Goal: Communication & Community: Answer question/provide support

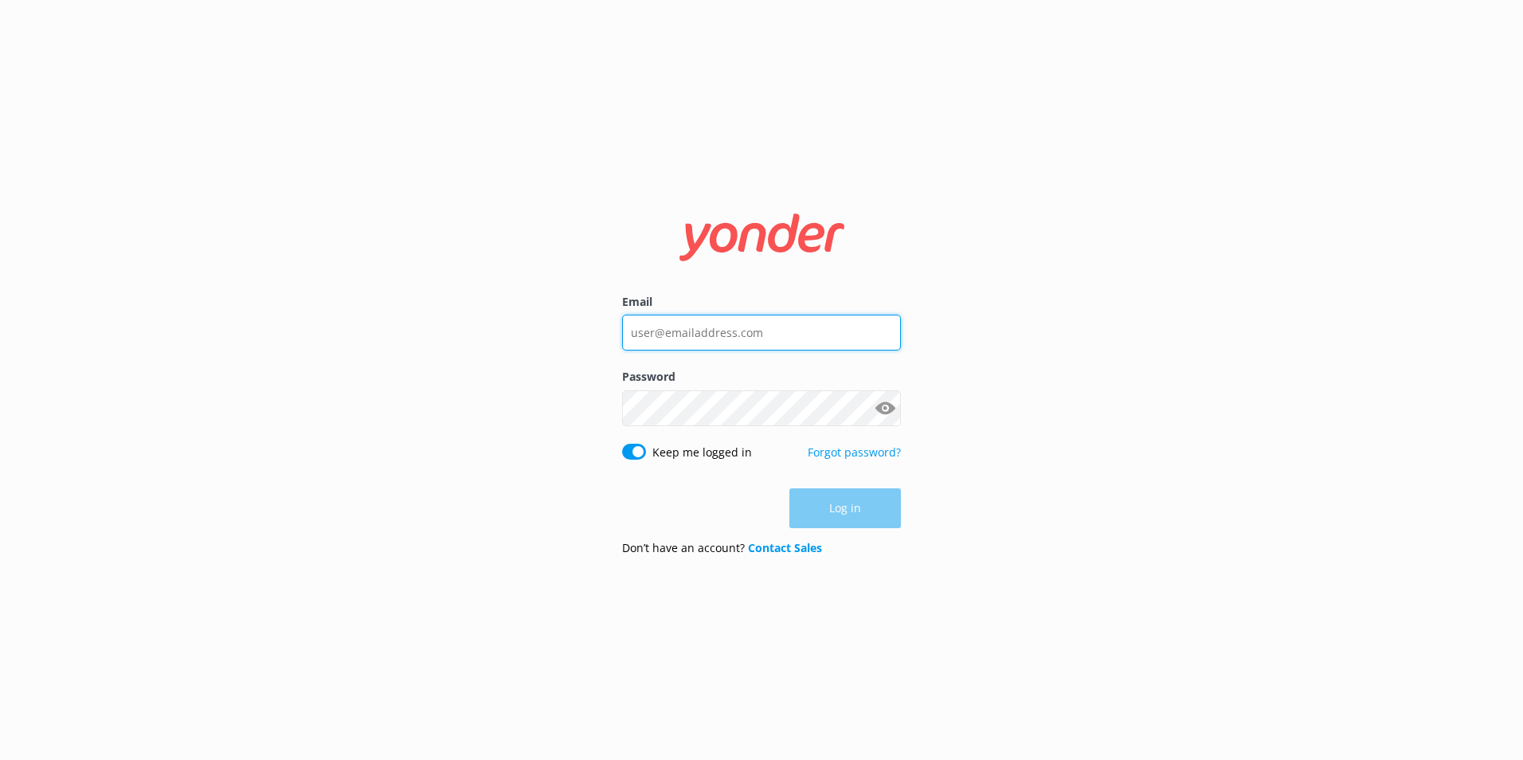
type input "[PERSON_NAME][EMAIL_ADDRESS][PERSON_NAME][DOMAIN_NAME]"
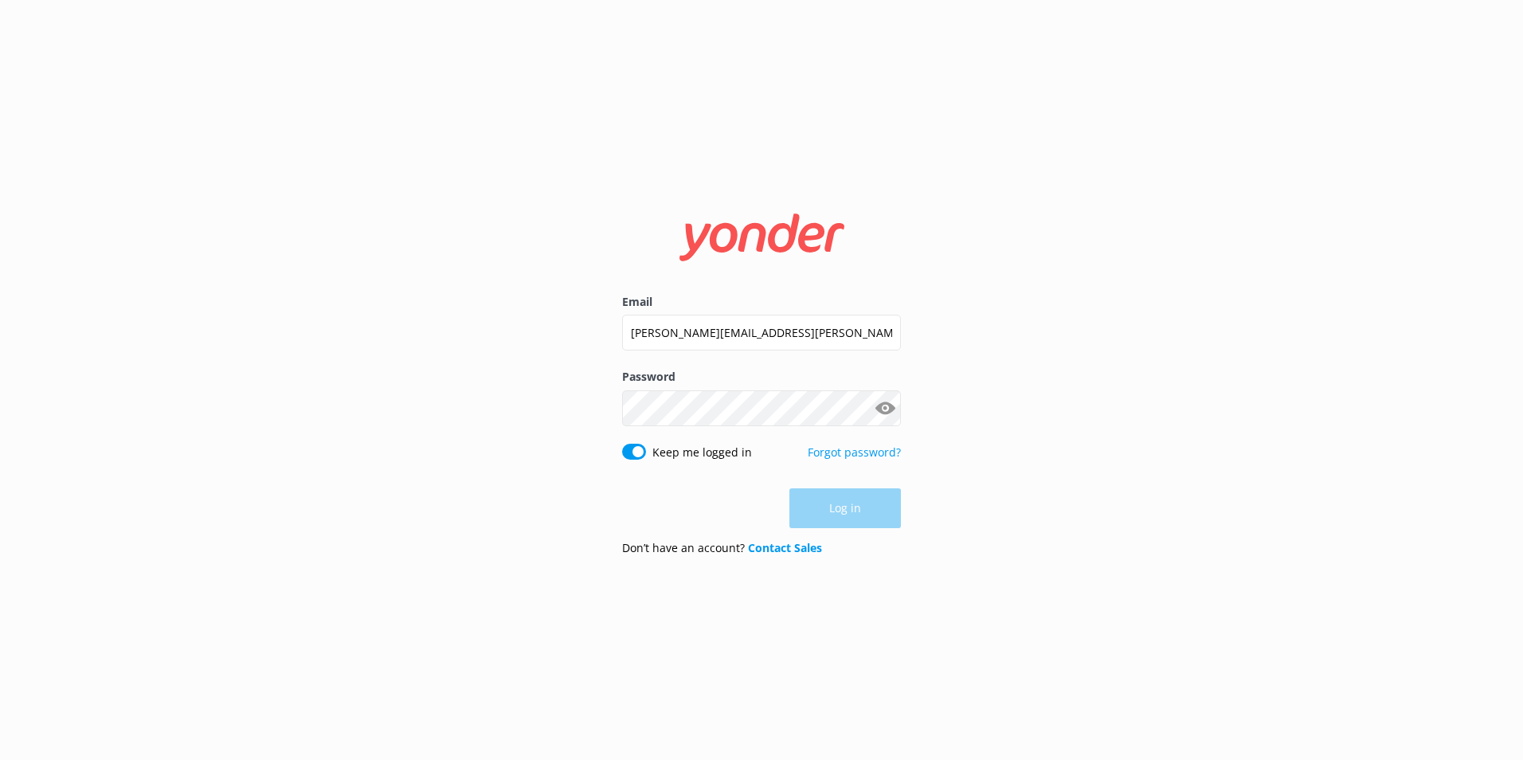
click at [874, 525] on div "Log in" at bounding box center [761, 508] width 279 height 40
click at [862, 509] on button "Log in" at bounding box center [844, 509] width 111 height 40
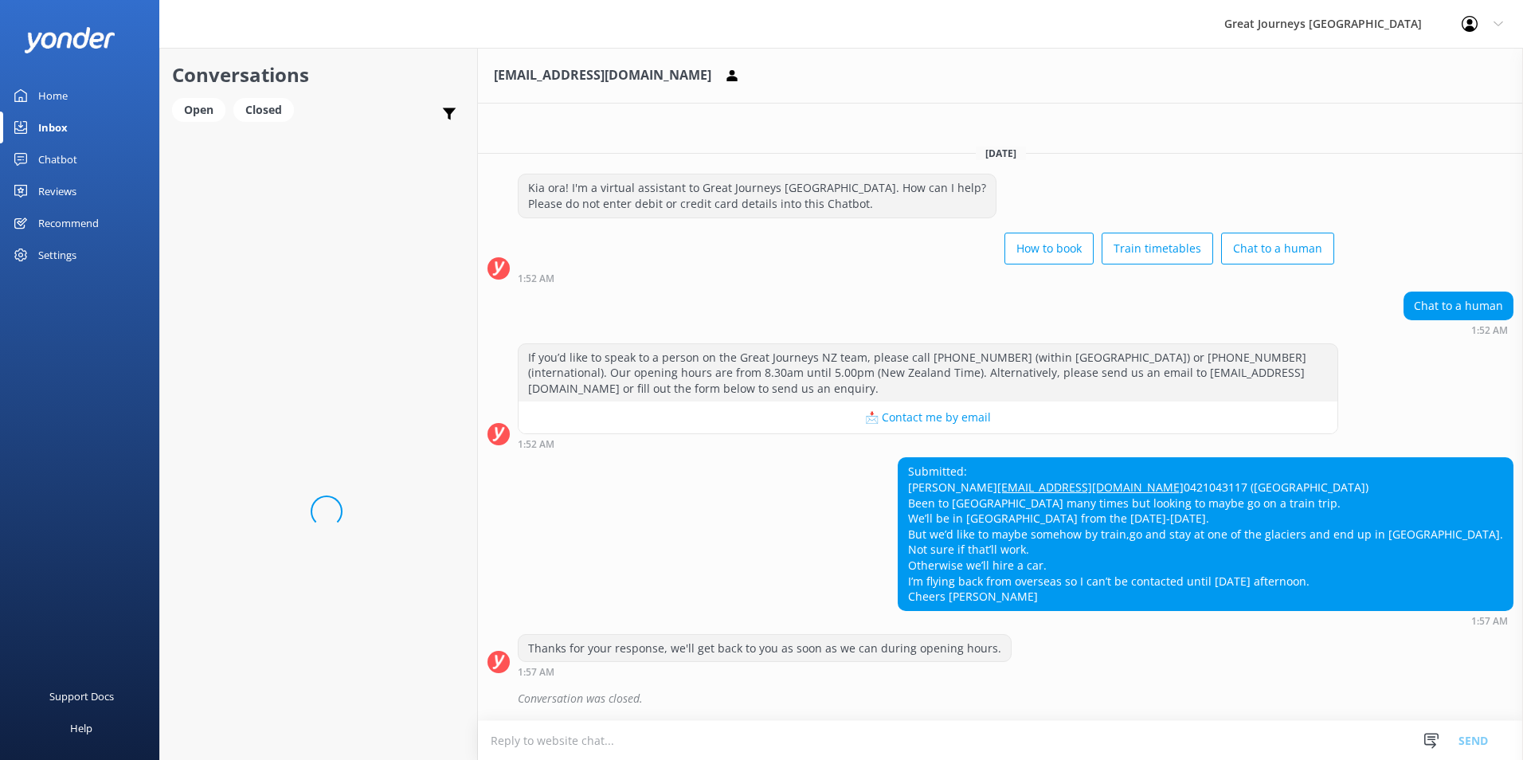
scroll to position [2, 0]
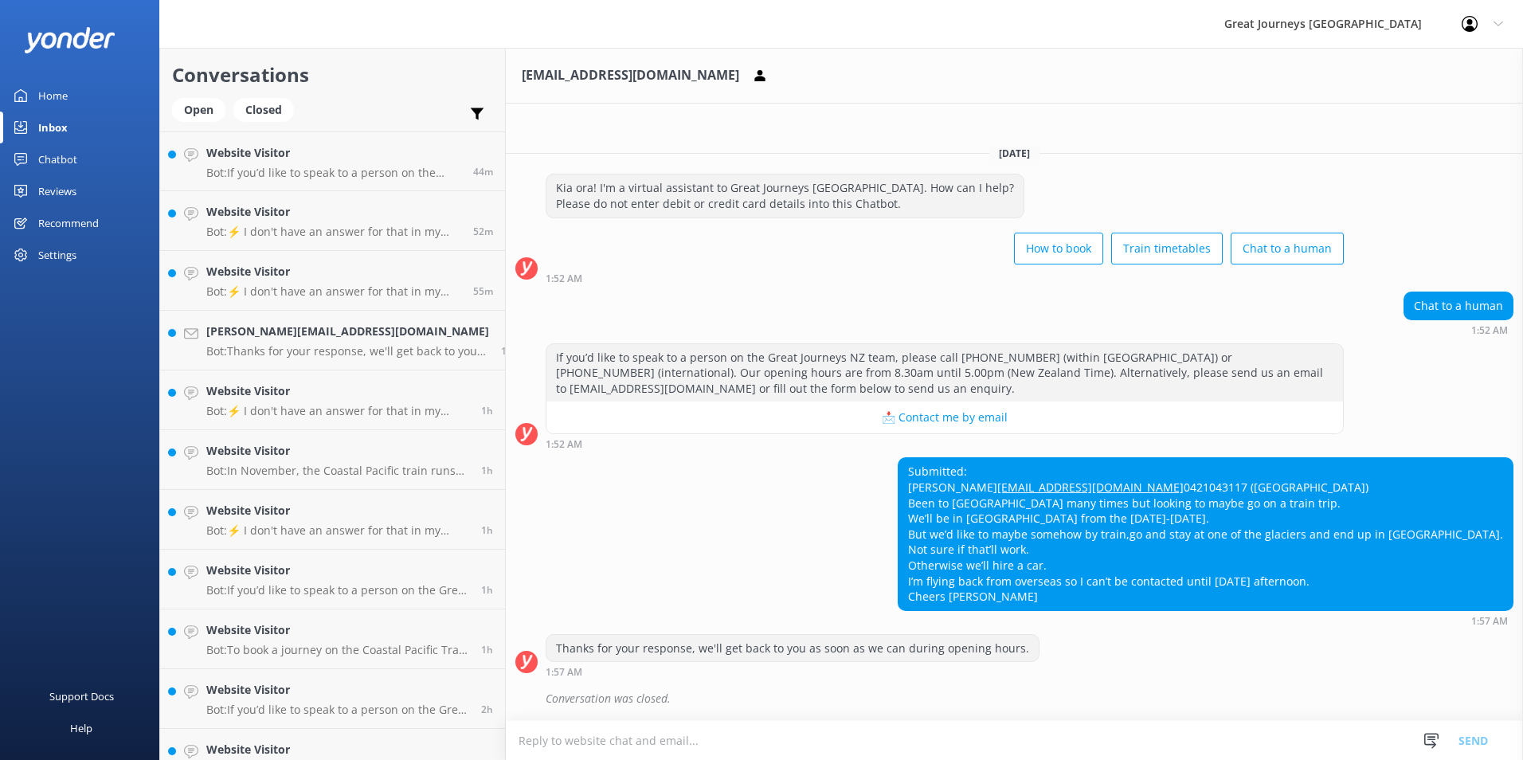
click at [558, 735] on textarea at bounding box center [1014, 740] width 1017 height 39
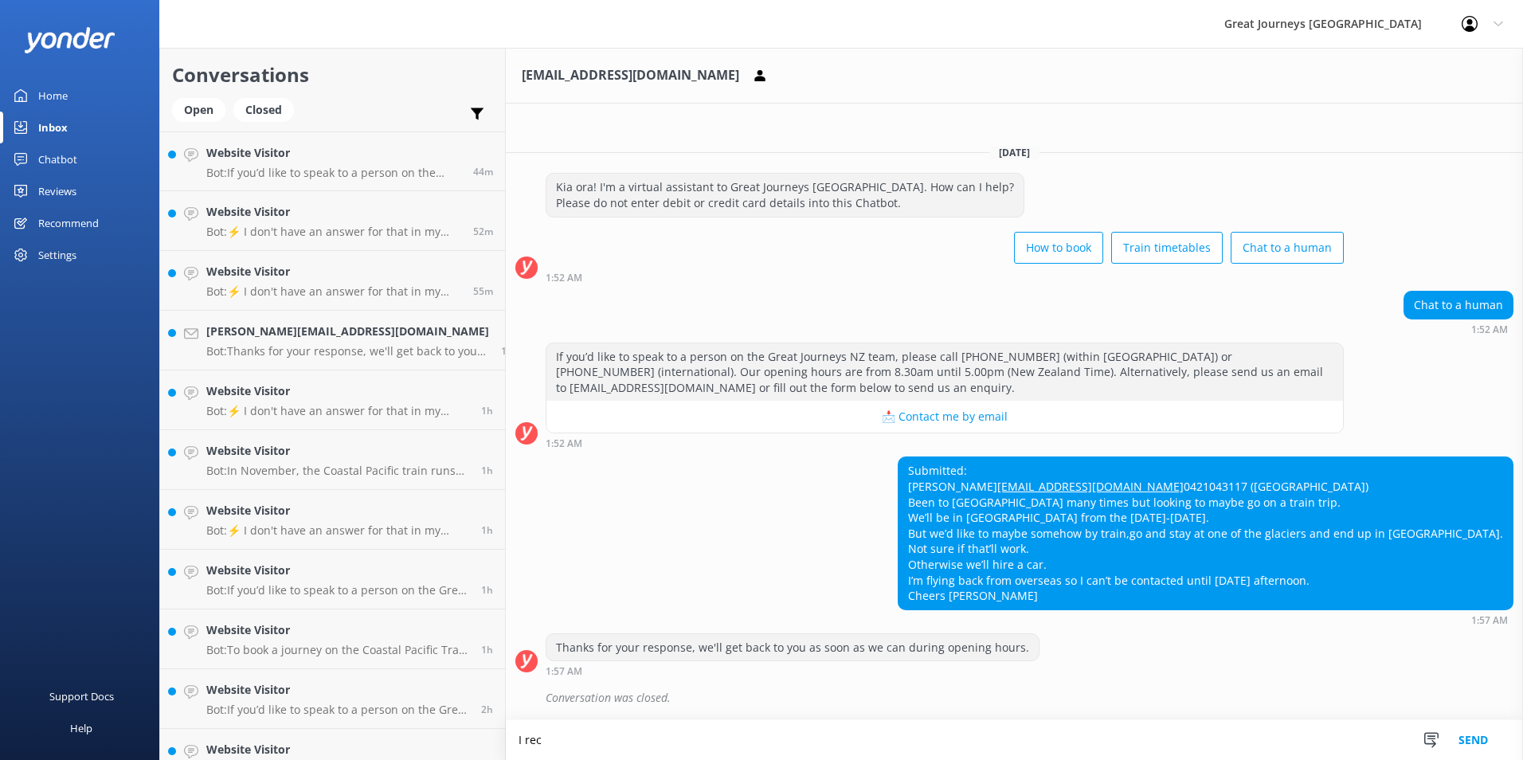
scroll to position [3, 0]
type textarea "I"
click at [536, 737] on textarea "Hi [PERSON_NAME], i reccomend on" at bounding box center [1014, 740] width 1017 height 40
click at [624, 737] on textarea "Hi John, I recommend on" at bounding box center [1014, 740] width 1017 height 40
click at [800, 561] on div "Submitted: John johnboyd642@gmail.com 0421043117 (Australia) Been to NZ many ti…" at bounding box center [1014, 540] width 1017 height 168
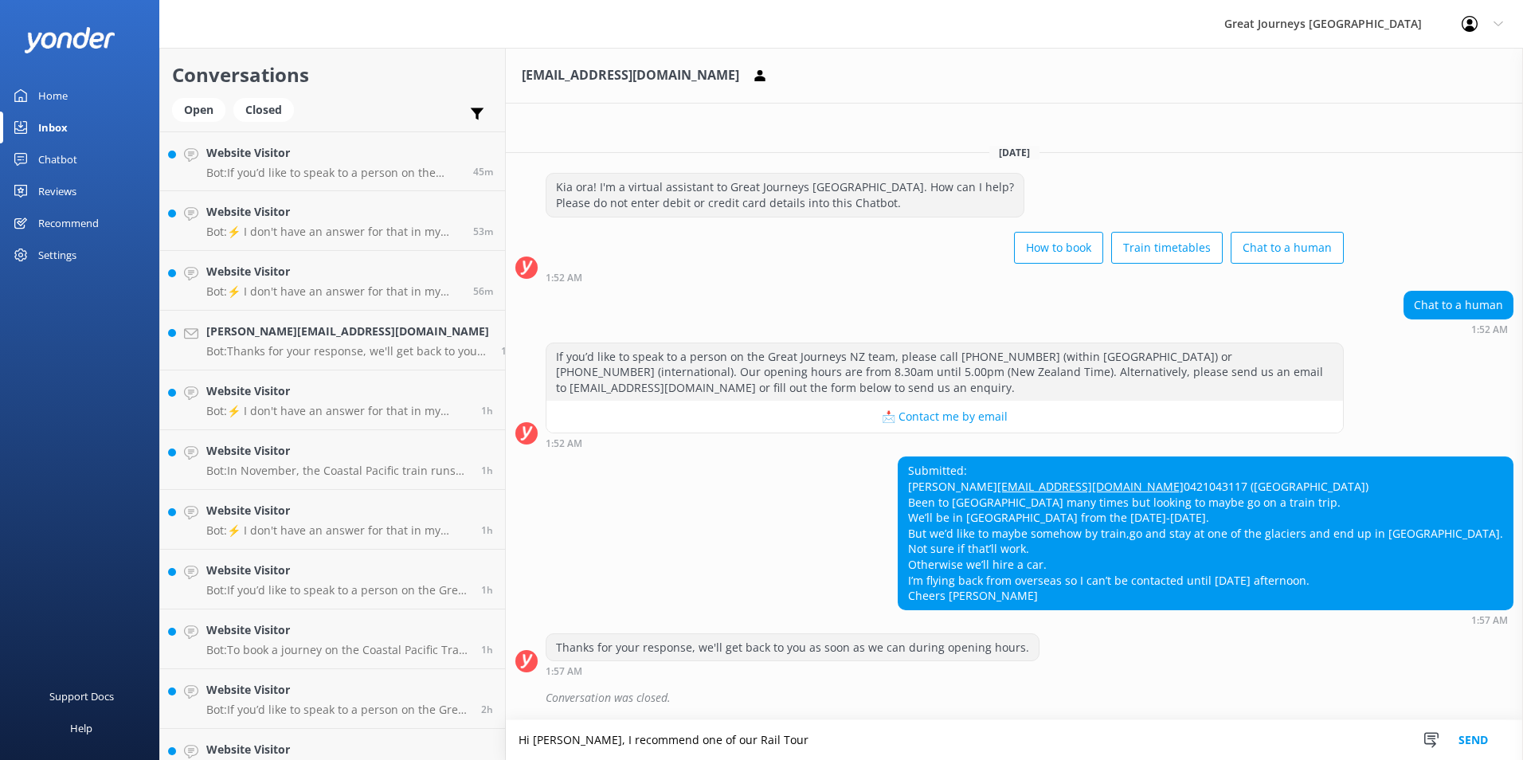
click at [725, 739] on textarea "Hi John, I recommend one of our Rail Tour" at bounding box center [1014, 740] width 1017 height 40
click at [665, 740] on textarea "Hi John, I recommend one of our Rail Tour" at bounding box center [1014, 740] width 1017 height 40
click at [711, 736] on textarea "Hi John, I recommend one of our 'Rail Tour" at bounding box center [1014, 740] width 1017 height 40
click at [745, 737] on textarea "Hi John, I recommend one of our 'Rail Tour'" at bounding box center [1014, 740] width 1017 height 40
click at [723, 737] on textarea "Hi John, I recommend one of our 'Rail Tour' we have" at bounding box center [1014, 740] width 1017 height 40
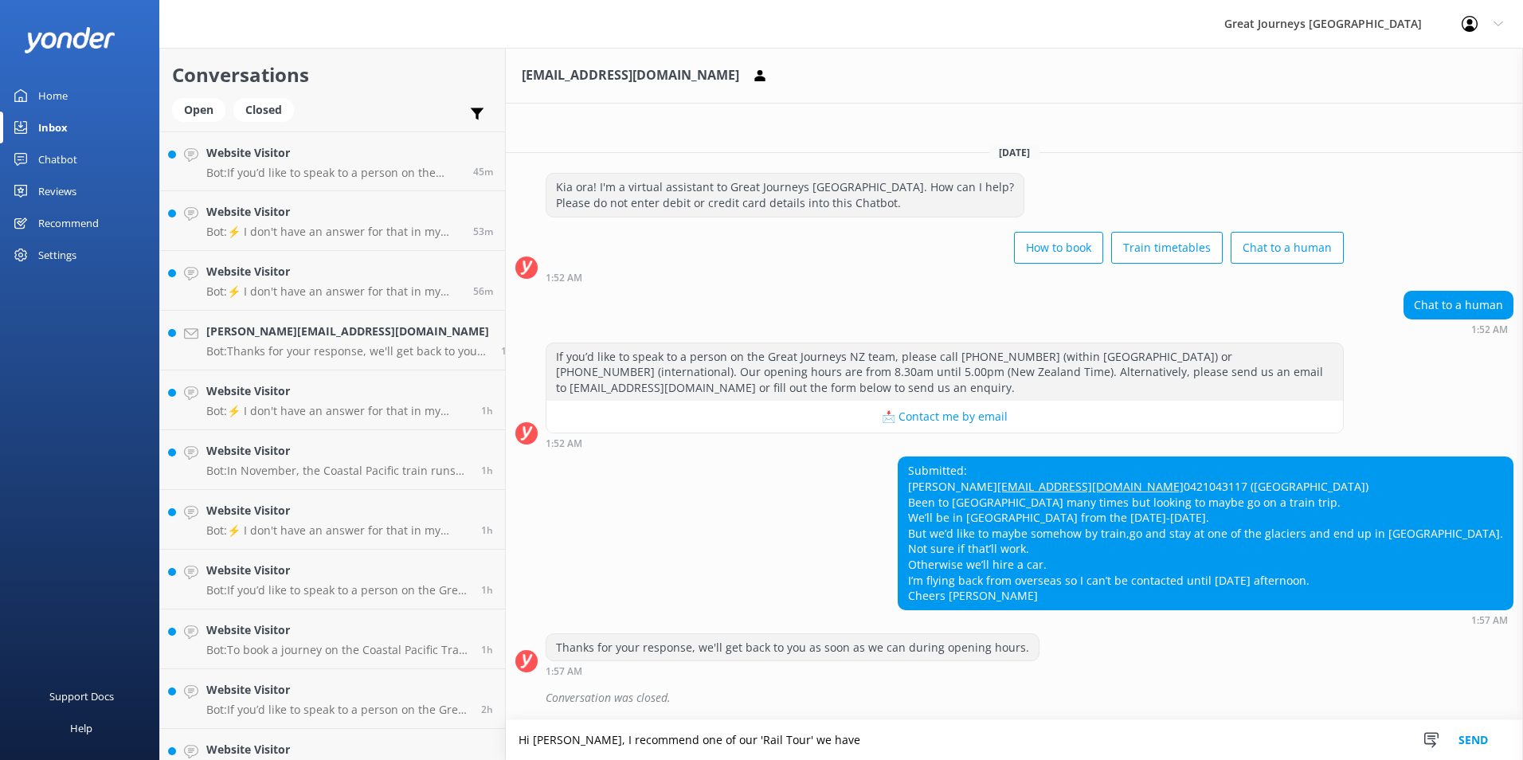
drag, startPoint x: 763, startPoint y: 735, endPoint x: 799, endPoint y: 737, distance: 35.9
click at [766, 734] on textarea "Hi John, I recommend one of our 'Rail Tour' we have" at bounding box center [1014, 740] width 1017 height 40
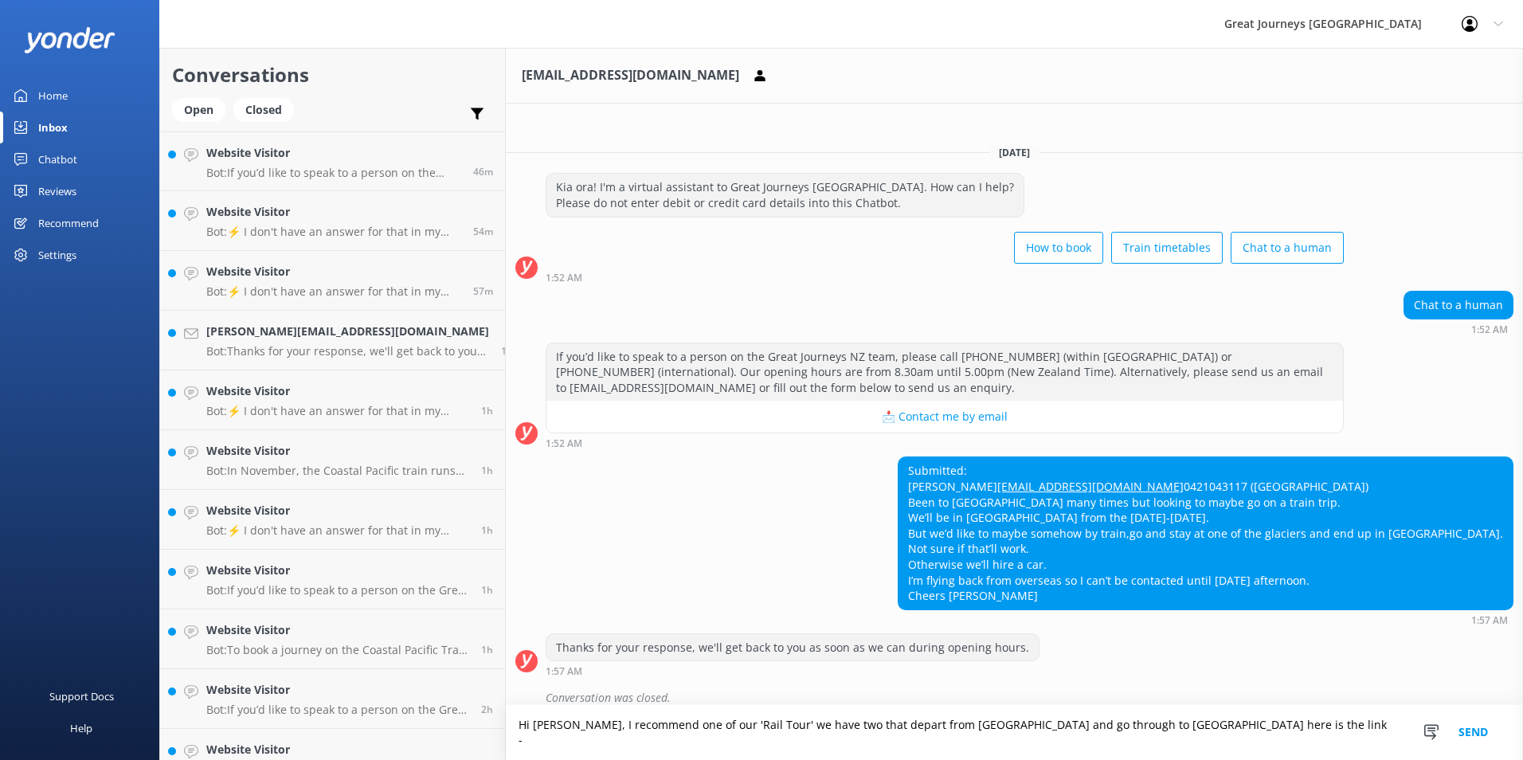
click at [1200, 745] on textarea "Hi John, I recommend one of our 'Rail Tour' we have two that depart from Wellin…" at bounding box center [1014, 732] width 1017 height 55
paste textarea "https://www.greatjourneysnz.com/tours/"
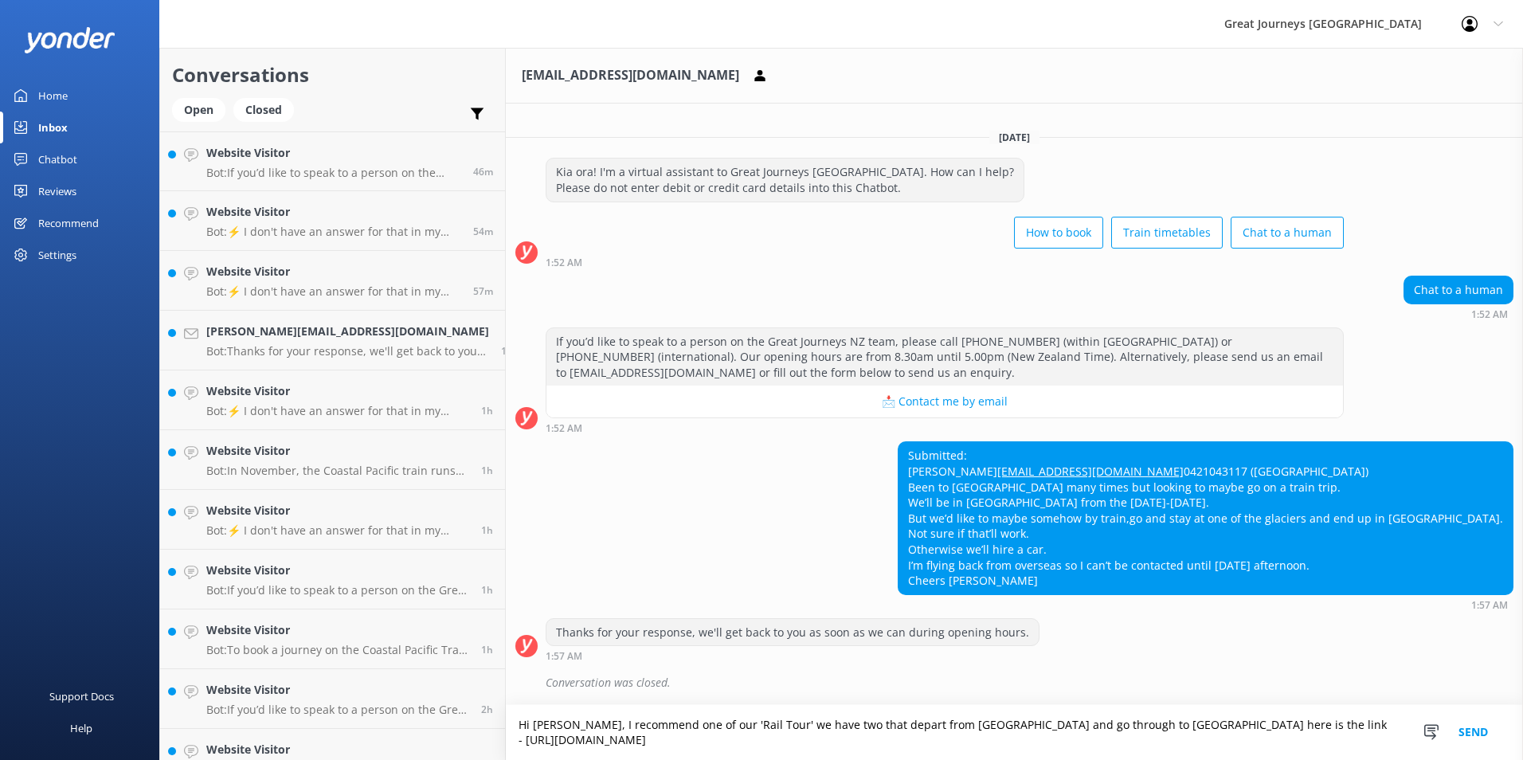
scroll to position [18, 0]
type textarea "Hi John, I recommend one of our 'Rail Tour' we have two that depart from Wellin…"
click at [1464, 734] on button "Send" at bounding box center [1473, 732] width 60 height 55
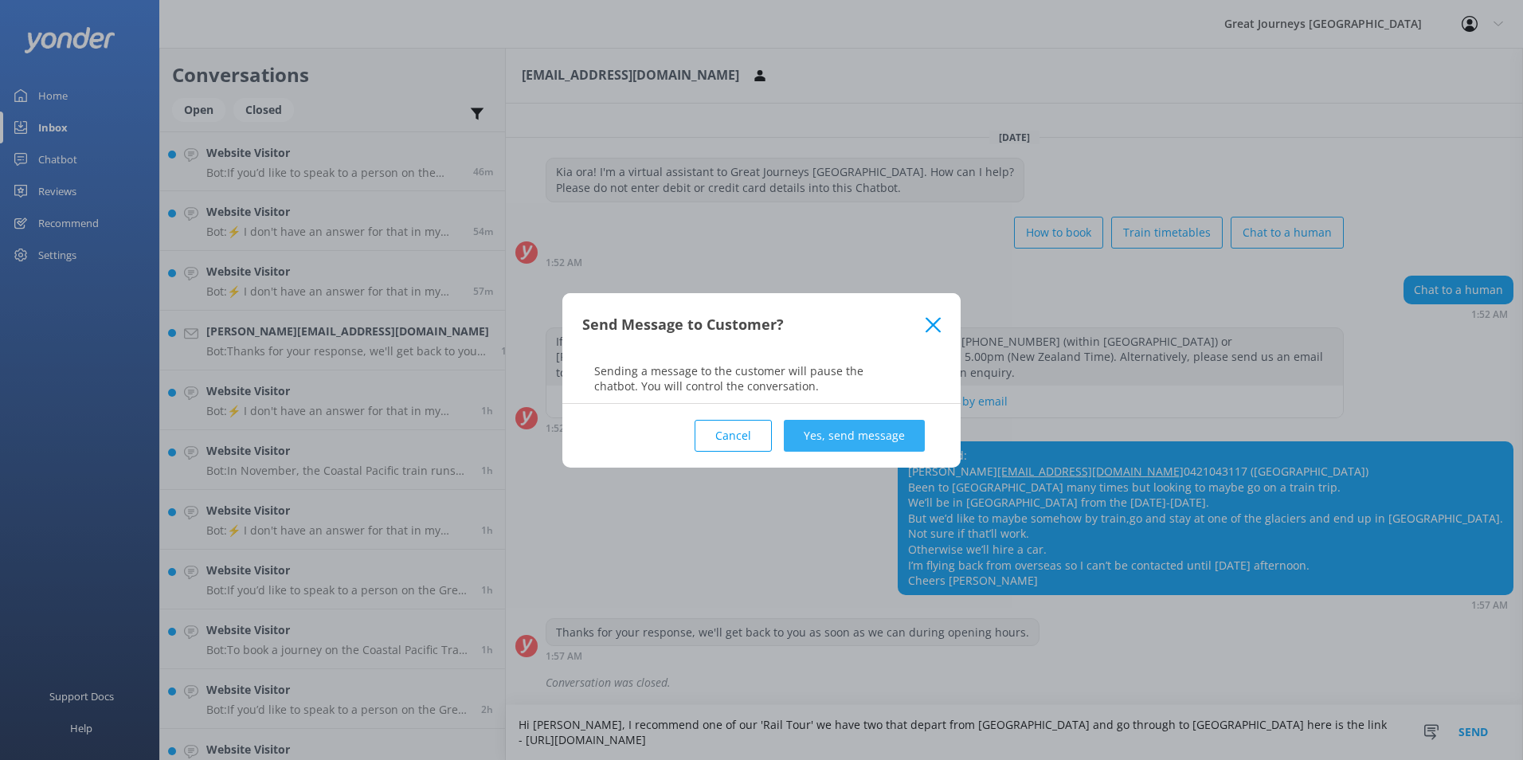
click at [843, 436] on button "Yes, send message" at bounding box center [854, 436] width 141 height 32
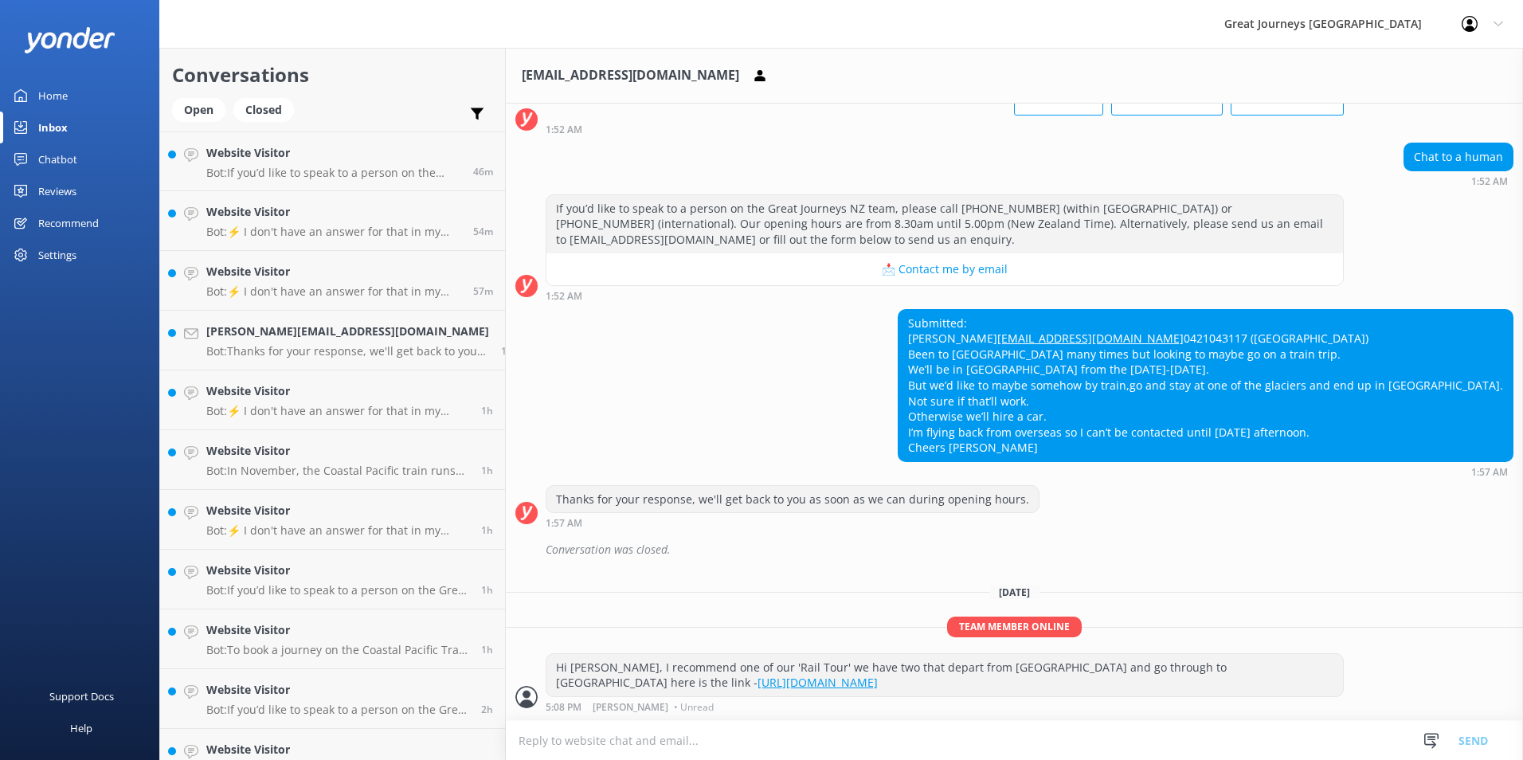
scroll to position [151, 0]
